Goal: Task Accomplishment & Management: Use online tool/utility

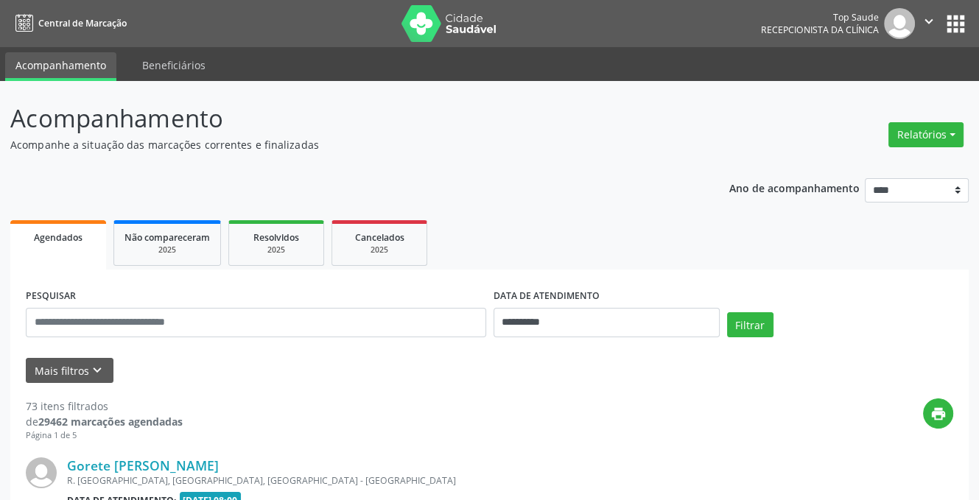
drag, startPoint x: 913, startPoint y: 138, endPoint x: 935, endPoint y: 179, distance: 46.4
click at [913, 138] on button "Relatórios" at bounding box center [925, 134] width 75 height 25
click at [864, 162] on link "Agendamentos" at bounding box center [884, 166] width 158 height 21
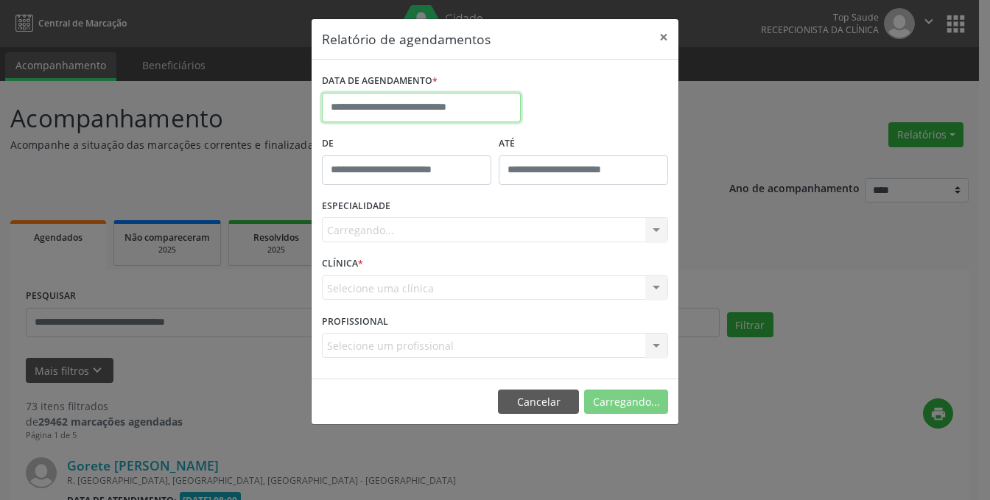
click at [390, 111] on body "**********" at bounding box center [495, 250] width 990 height 500
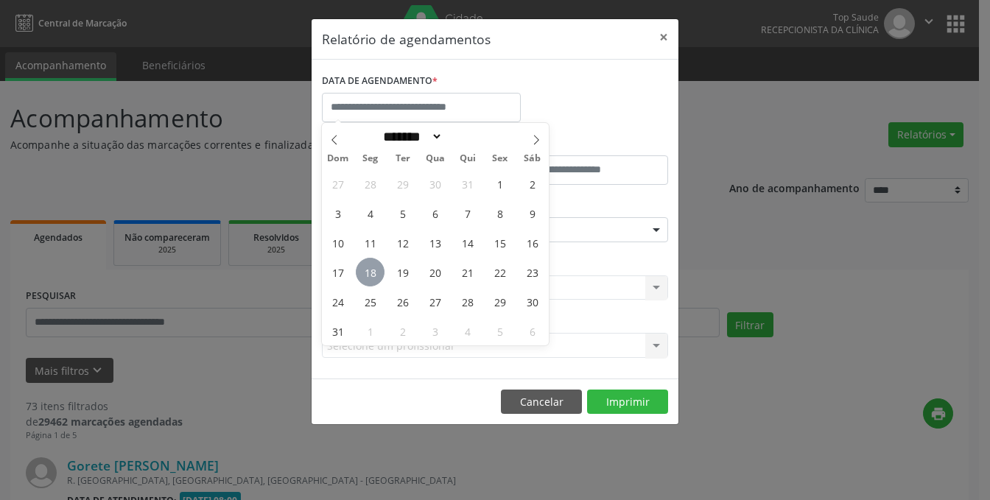
click at [374, 275] on span "18" at bounding box center [370, 272] width 29 height 29
type input "**********"
click at [365, 272] on span "18" at bounding box center [370, 272] width 29 height 29
click at [365, 272] on div "CLÍNICA * Selecione uma clínica Nenhum resultado encontrado para: " " Não há ne…" at bounding box center [494, 281] width 353 height 57
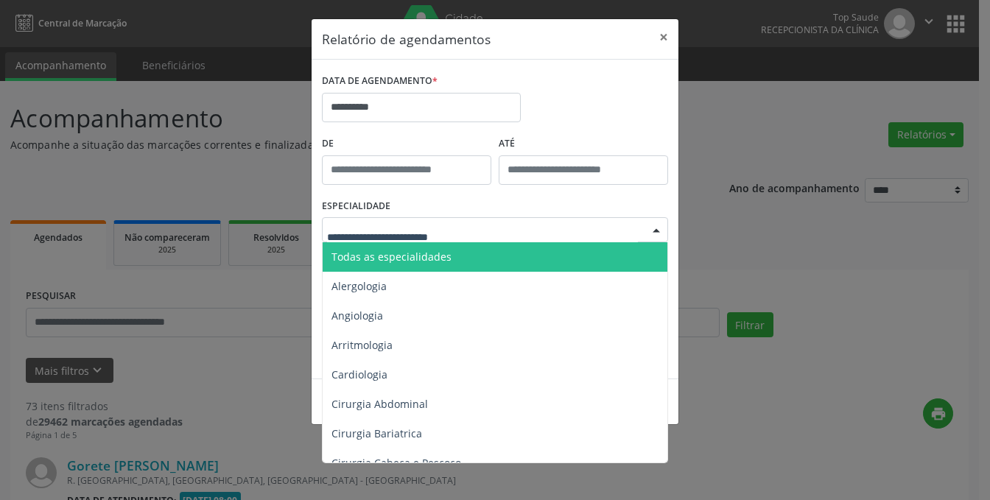
click at [362, 258] on span "Todas as especialidades" at bounding box center [391, 257] width 120 height 14
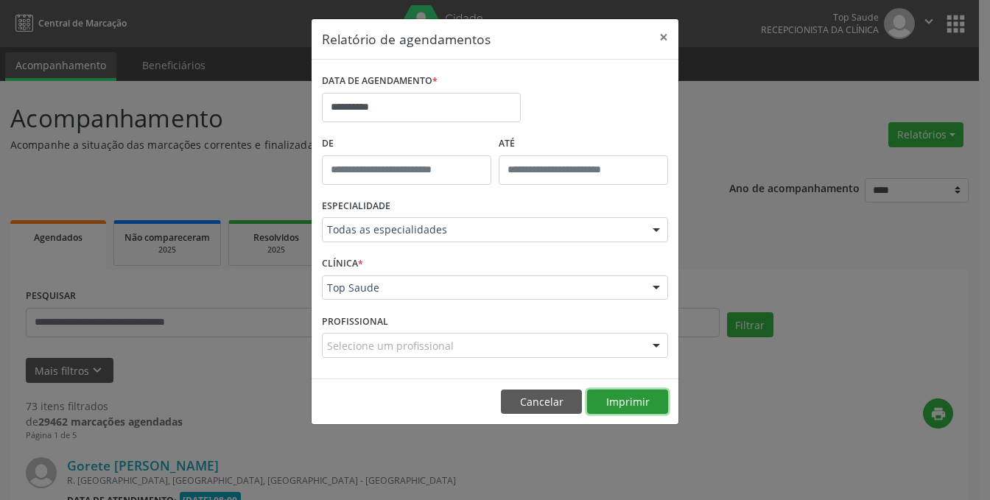
click at [628, 401] on button "Imprimir" at bounding box center [627, 402] width 81 height 25
click at [663, 36] on button "×" at bounding box center [663, 37] width 29 height 36
